Goal: Navigation & Orientation: Find specific page/section

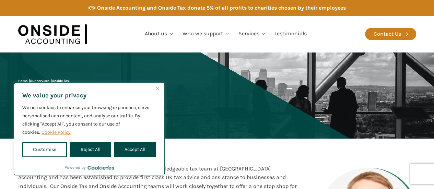
scroll to position [104, 0]
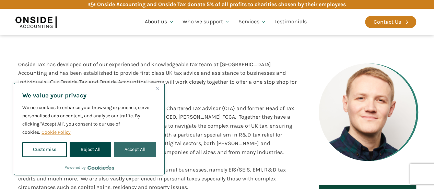
click at [135, 154] on button "Accept All" at bounding box center [135, 149] width 42 height 15
checkbox input "true"
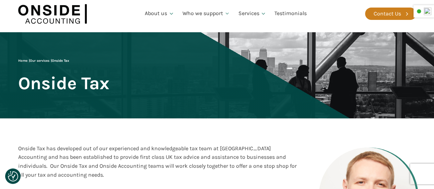
scroll to position [14, 0]
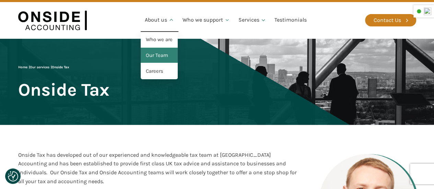
click at [160, 54] on link "Our Team" at bounding box center [159, 56] width 37 height 16
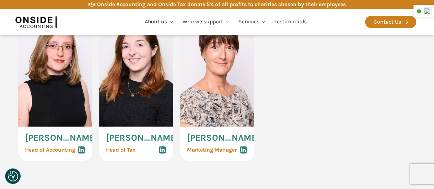
scroll to position [529, 0]
